Goal: Find specific page/section: Find specific page/section

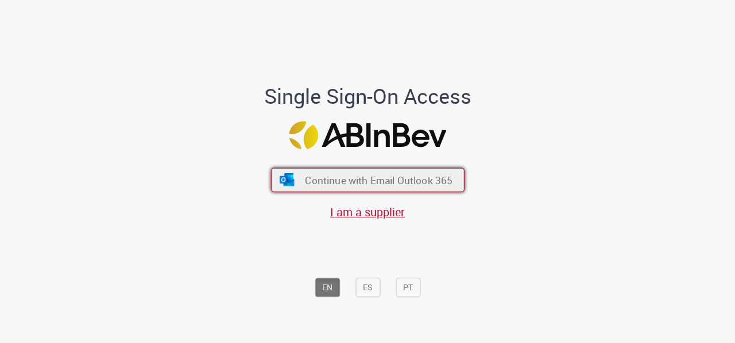
click at [431, 176] on span "Continue with Email Outlook 365" at bounding box center [379, 180] width 148 height 13
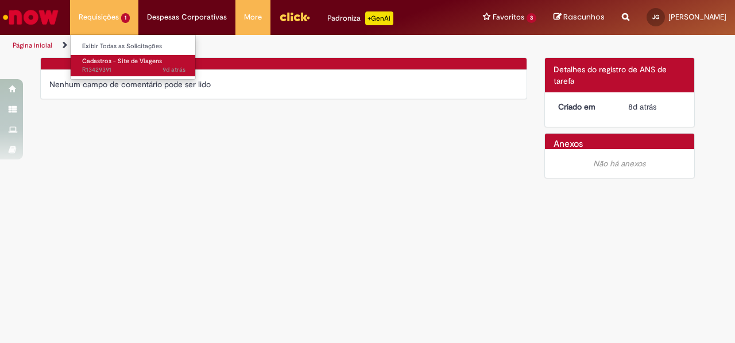
click at [117, 63] on span "Cadastros - Site de Viagens" at bounding box center [122, 61] width 80 height 9
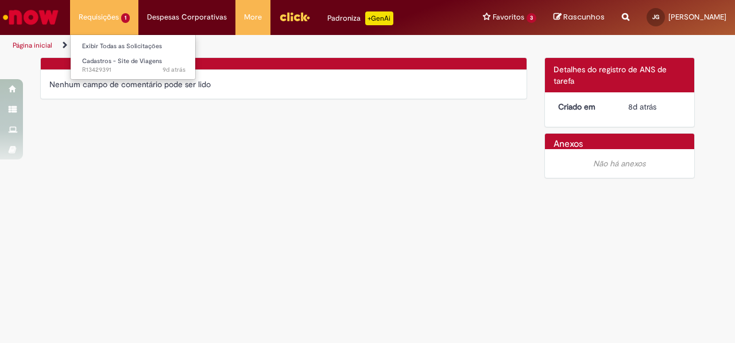
click at [114, 18] on li "Requisições 1 Exibir Todas as Solicitações Cadastros - Site de Viagens 9d atrás…" at bounding box center [104, 17] width 68 height 34
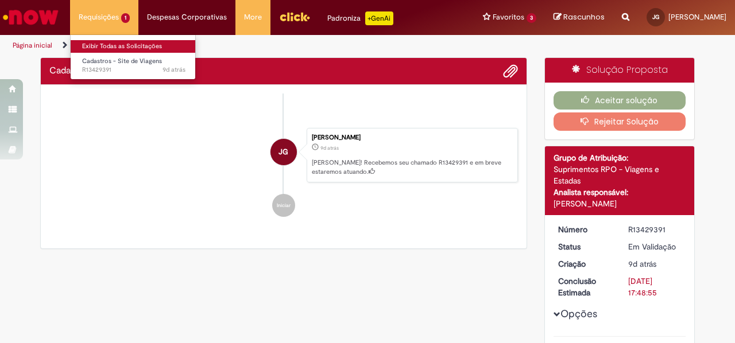
click at [121, 47] on link "Exibir Todas as Solicitações" at bounding box center [134, 46] width 126 height 13
